Goal: Transaction & Acquisition: Obtain resource

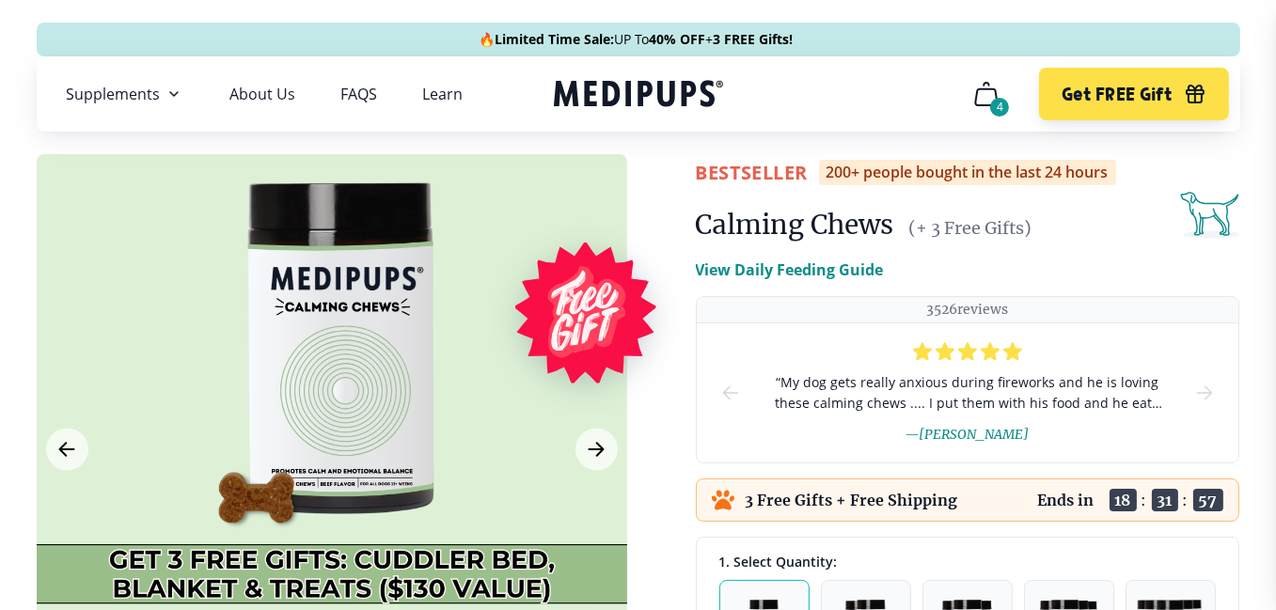
click at [979, 96] on icon "cart" at bounding box center [986, 94] width 30 height 30
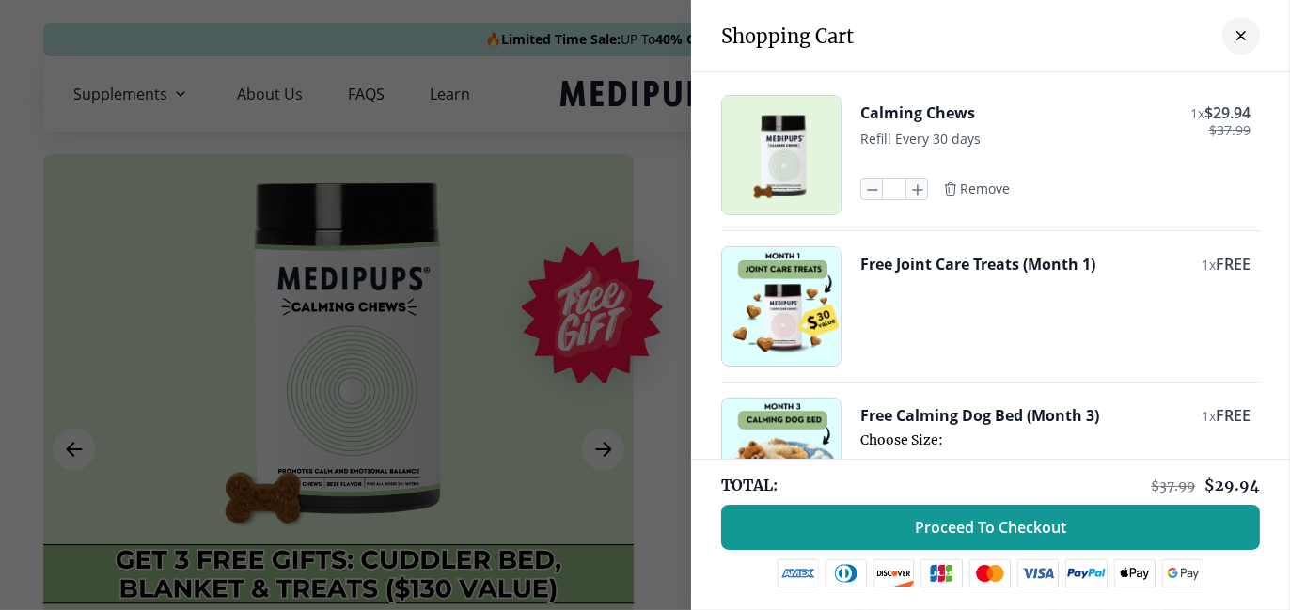
click at [1237, 33] on icon "close-cart" at bounding box center [1241, 36] width 8 height 8
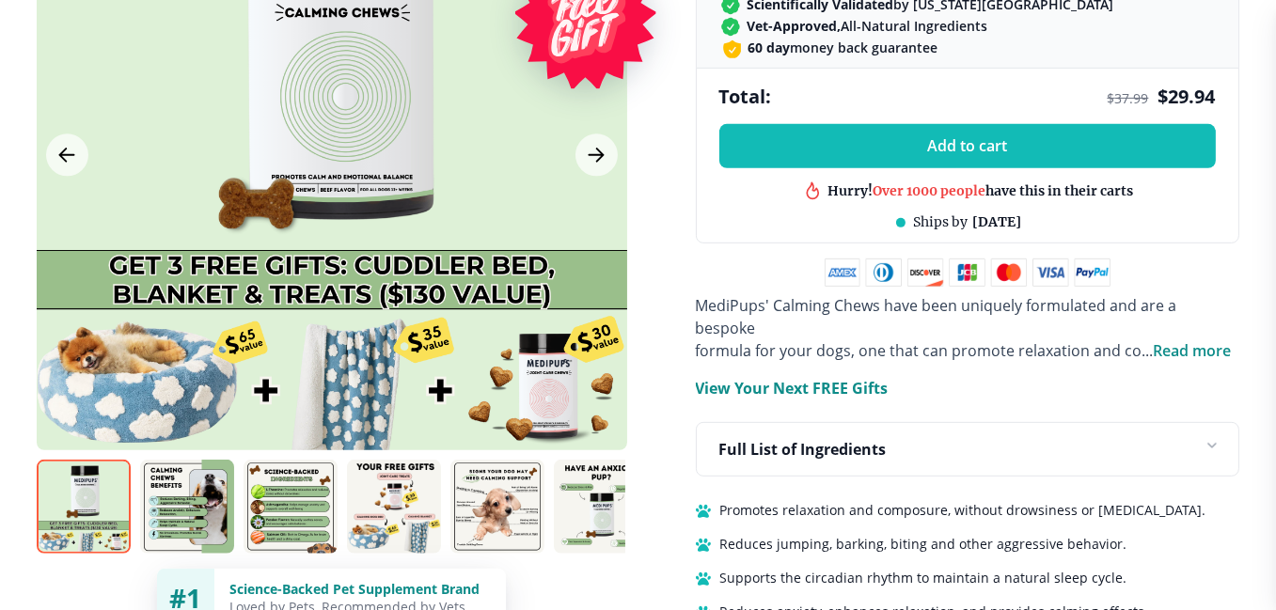
scroll to position [1128, 0]
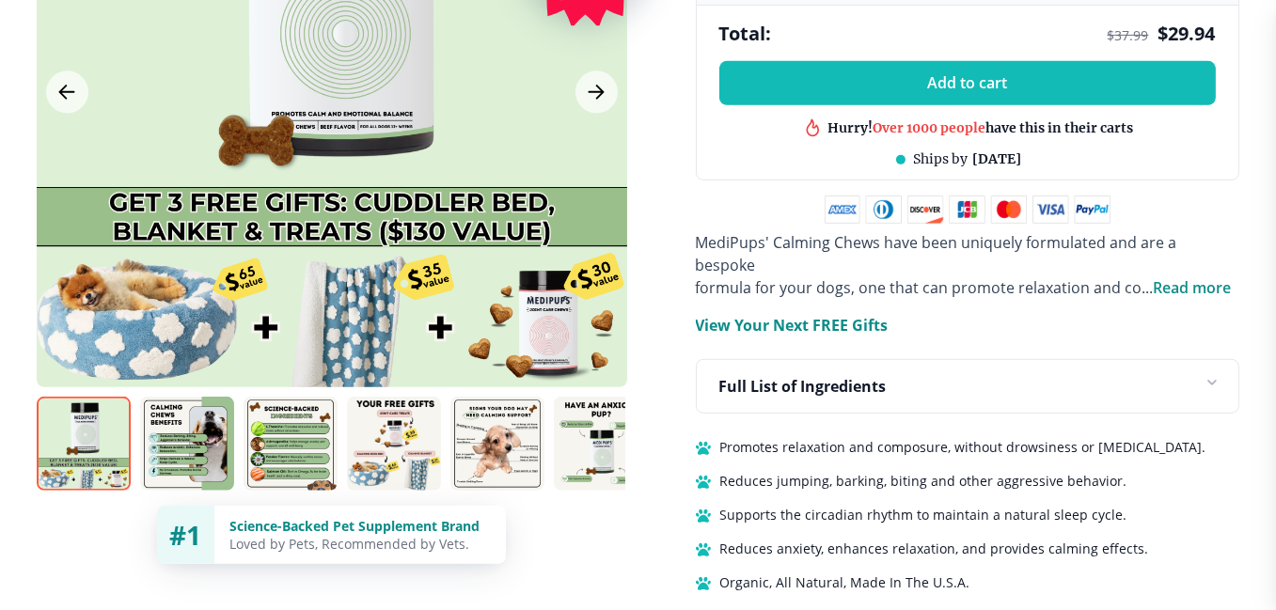
click at [1209, 277] on span "Read more" at bounding box center [1193, 287] width 78 height 21
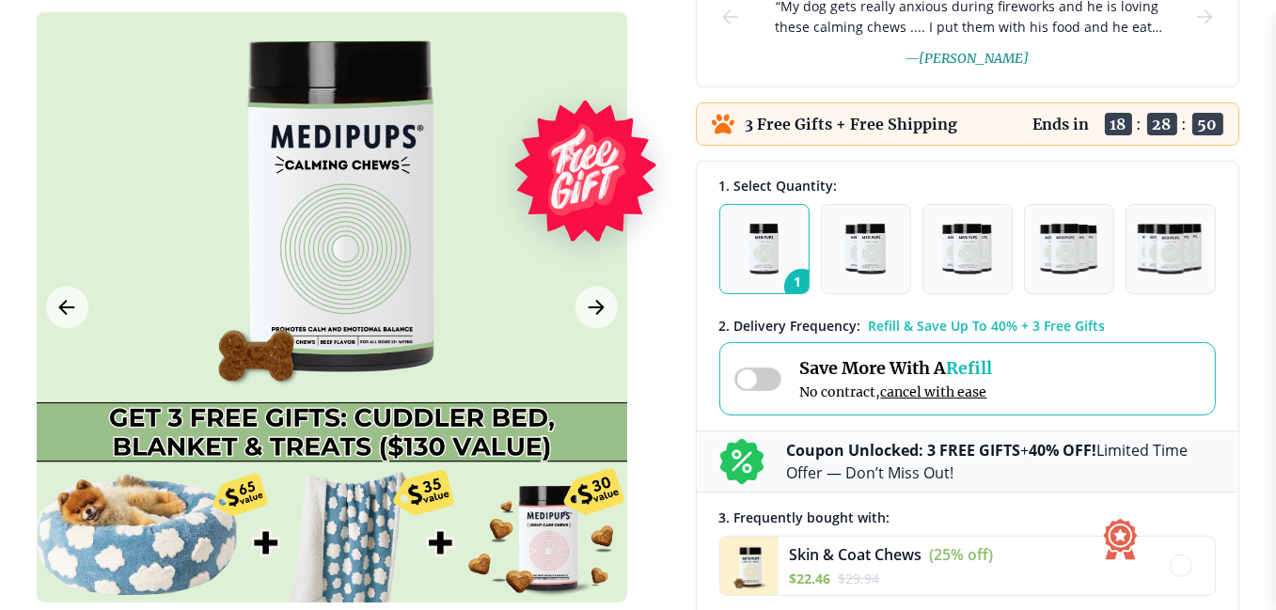
scroll to position [0, 0]
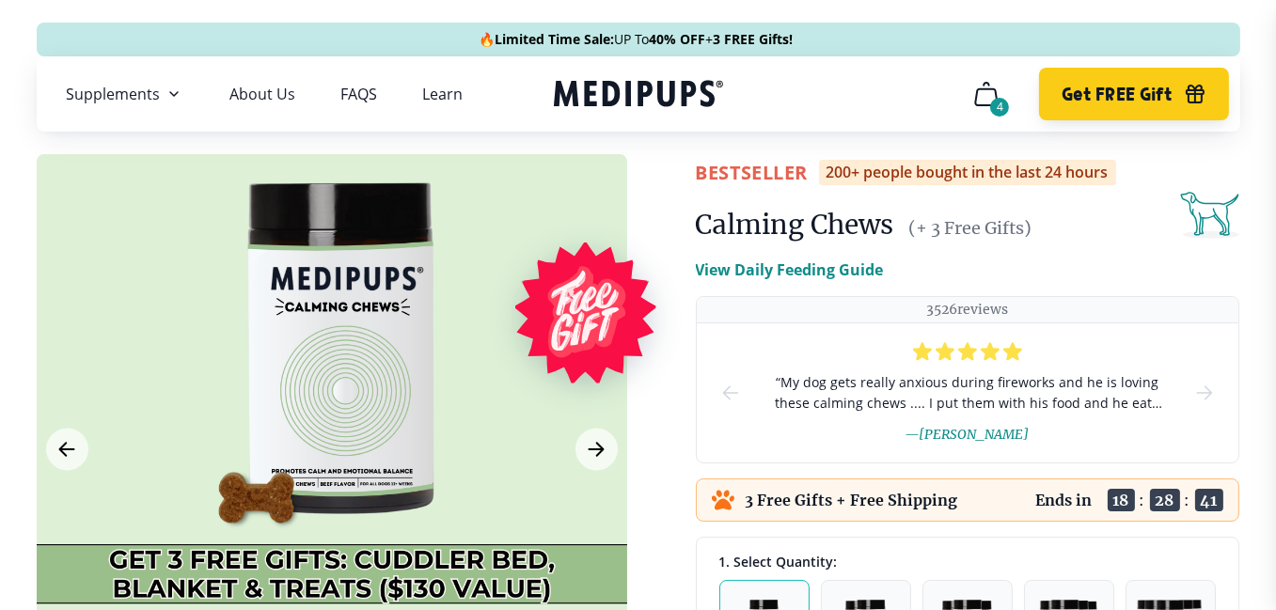
click at [1135, 89] on span "Get FREE Gift" at bounding box center [1117, 95] width 110 height 22
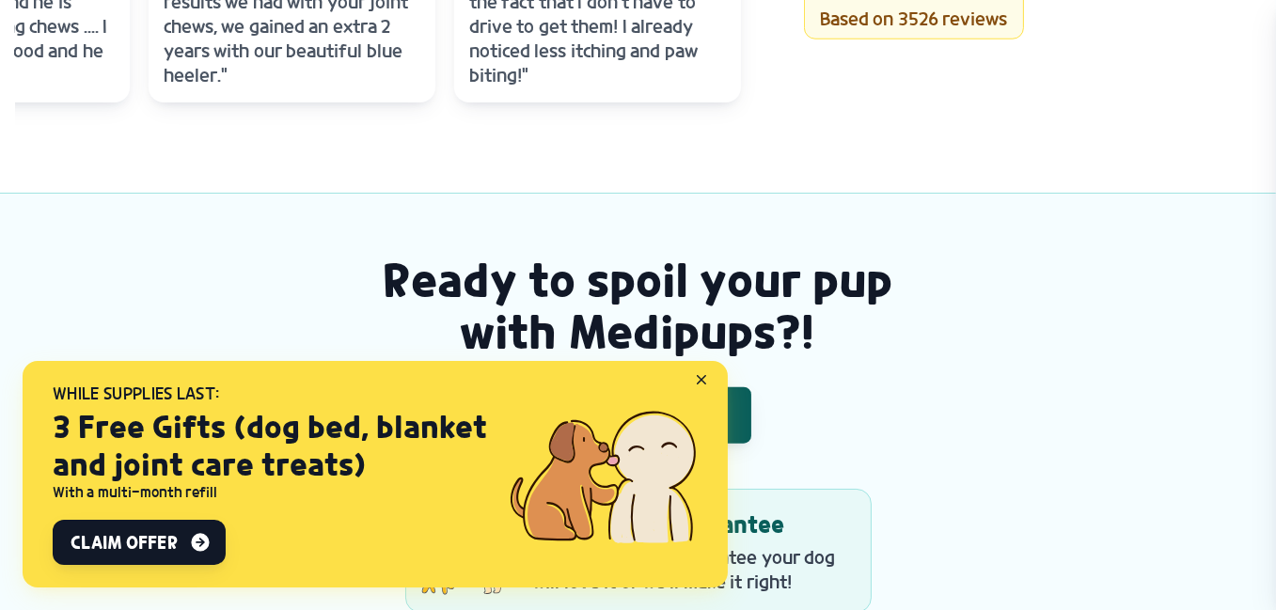
scroll to position [2633, 0]
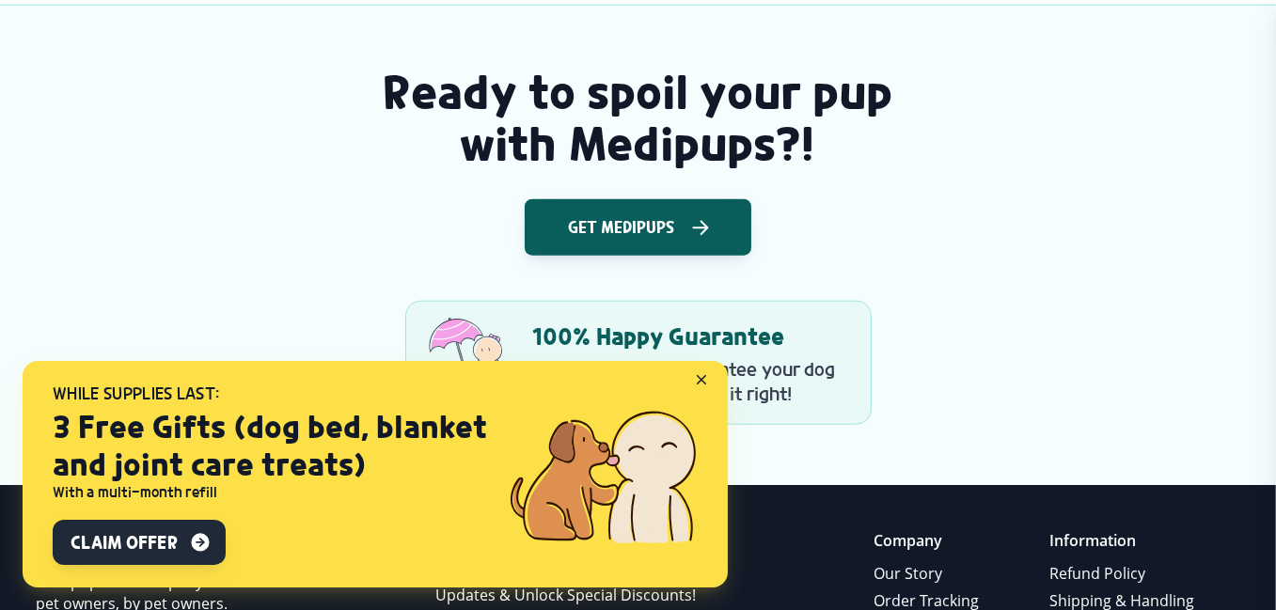
click at [150, 531] on span "Claim Offer" at bounding box center [124, 542] width 106 height 23
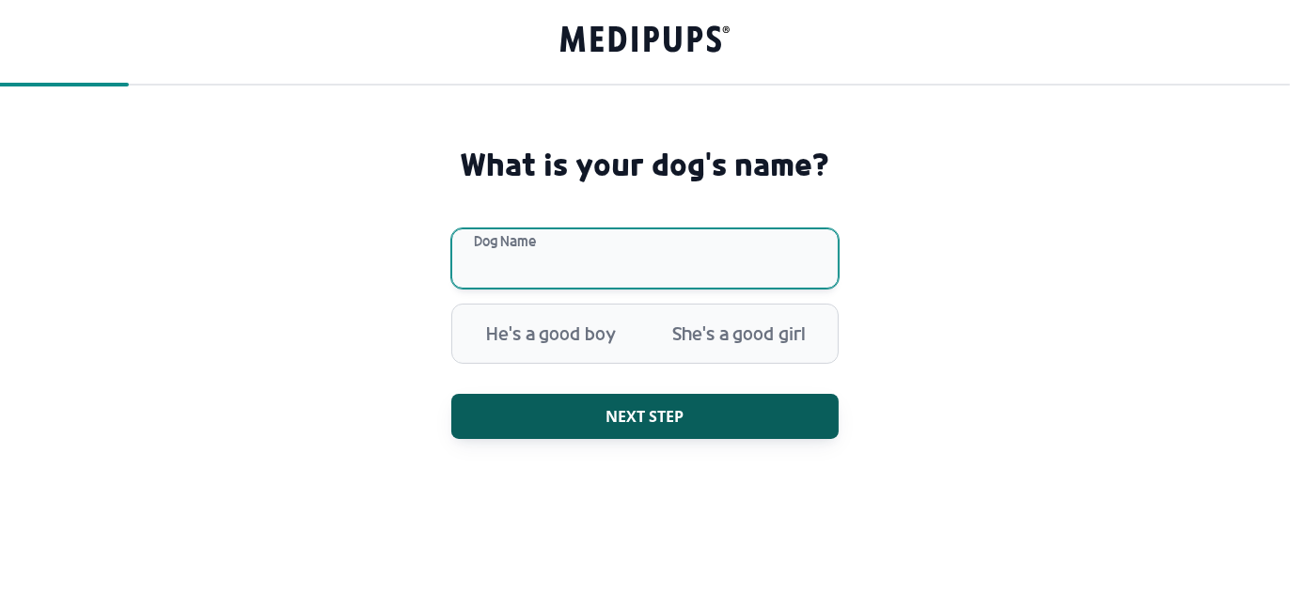
click at [478, 278] on input "Dog Name" at bounding box center [644, 258] width 387 height 60
